Goal: Check status: Check status

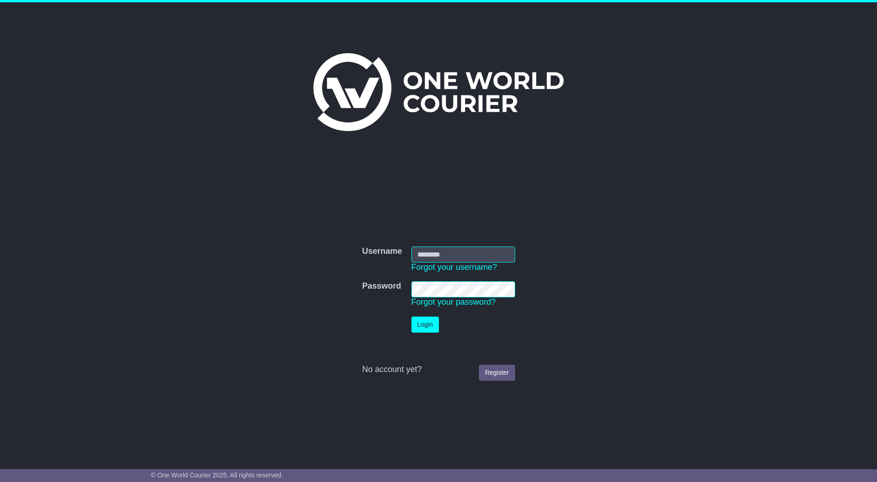
type input "*********"
click at [421, 320] on button "Login" at bounding box center [425, 325] width 28 height 16
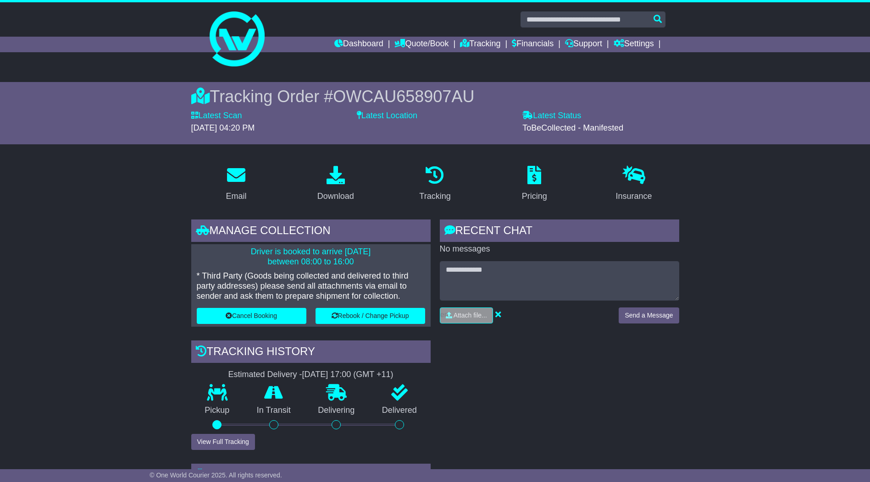
scroll to position [229, 0]
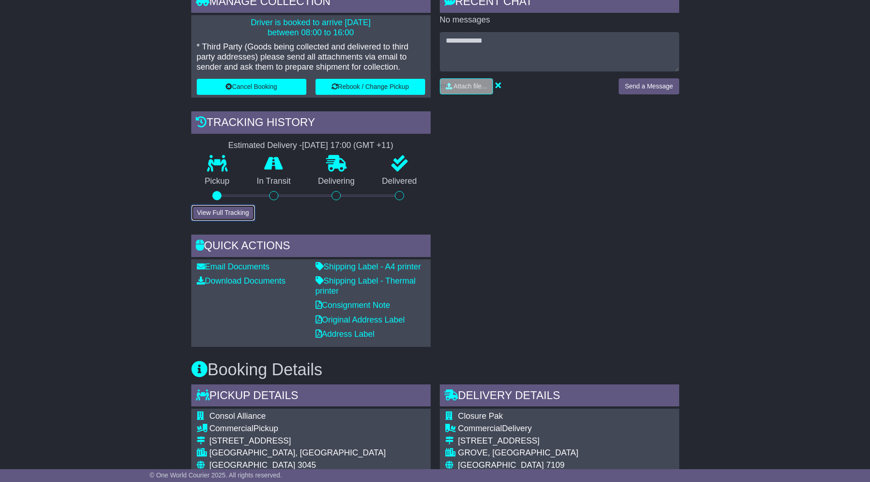
click at [234, 211] on button "View Full Tracking" at bounding box center [223, 213] width 64 height 16
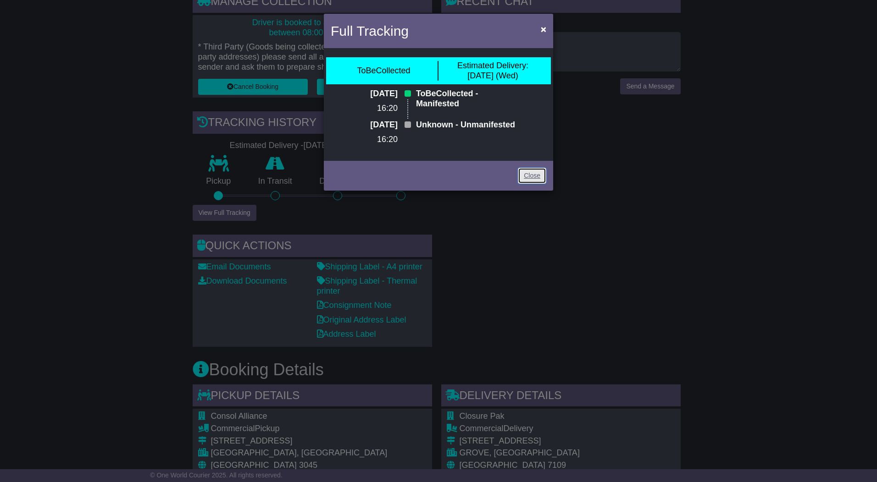
click at [525, 184] on link "Close" at bounding box center [532, 176] width 28 height 16
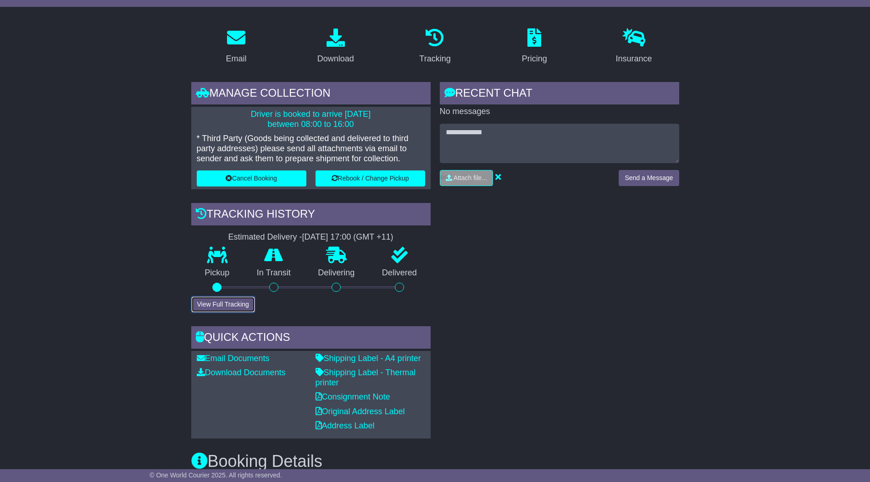
scroll to position [92, 0]
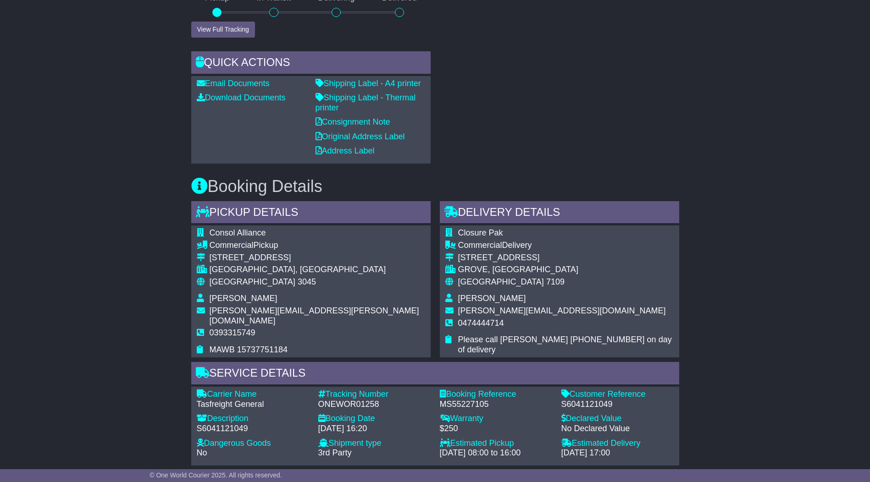
click at [460, 400] on div "MS55227105" at bounding box center [496, 405] width 112 height 10
copy div "MS55227105"
